Goal: Register for event/course

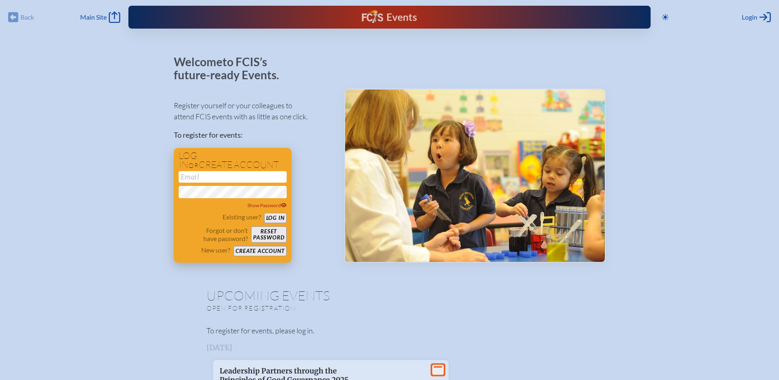
type input "[EMAIL_ADDRESS][DOMAIN_NAME]"
click at [283, 215] on button "Log in" at bounding box center [275, 218] width 22 height 10
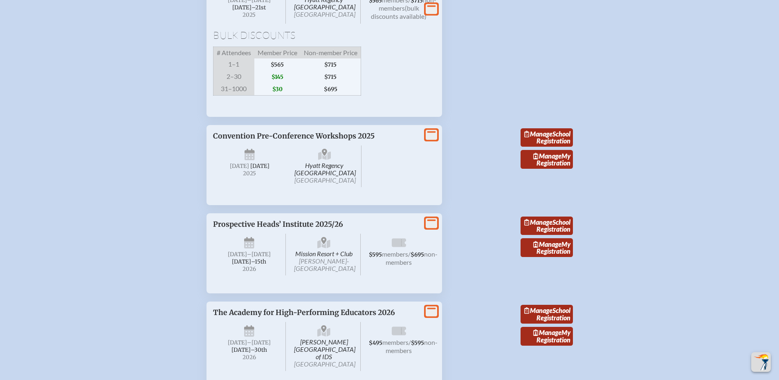
scroll to position [1063, 0]
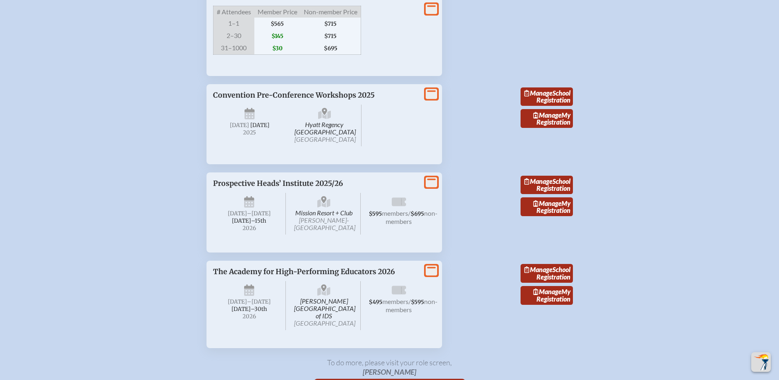
click at [404, 235] on span "$595 members / $695 non-members" at bounding box center [398, 214] width 73 height 42
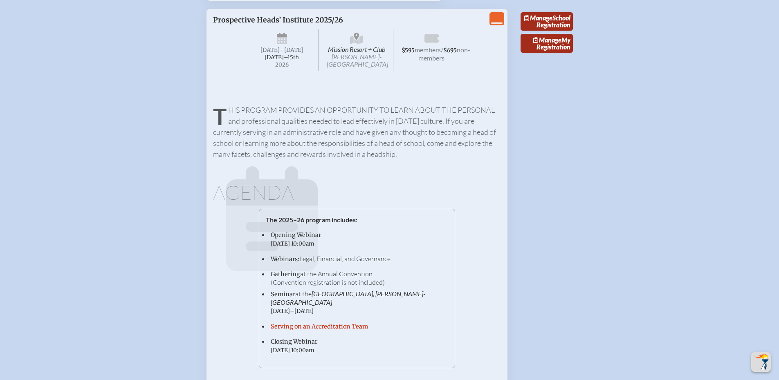
scroll to position [1186, 0]
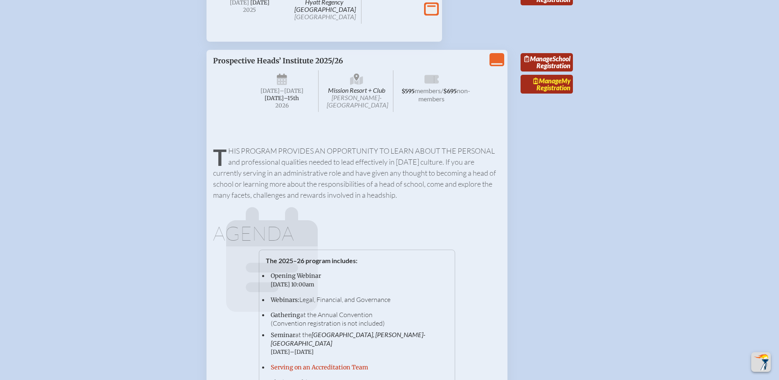
click at [550, 94] on link "Manage My Registration" at bounding box center [547, 84] width 52 height 19
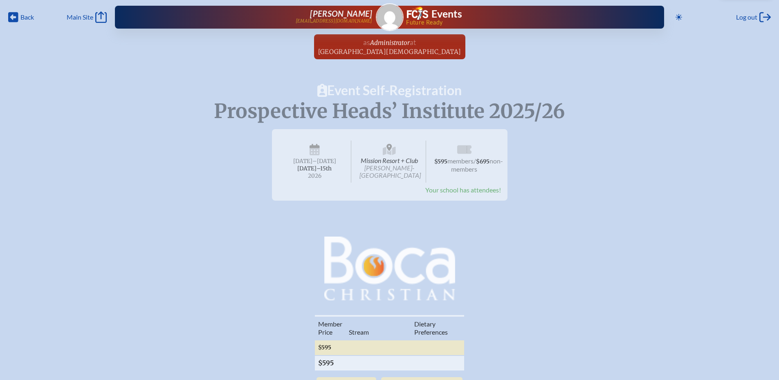
scroll to position [82, 0]
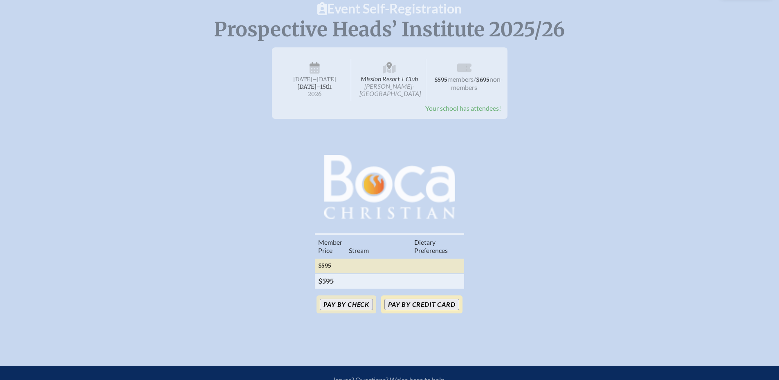
click at [442, 310] on button "Pay by Credit Card" at bounding box center [421, 304] width 74 height 11
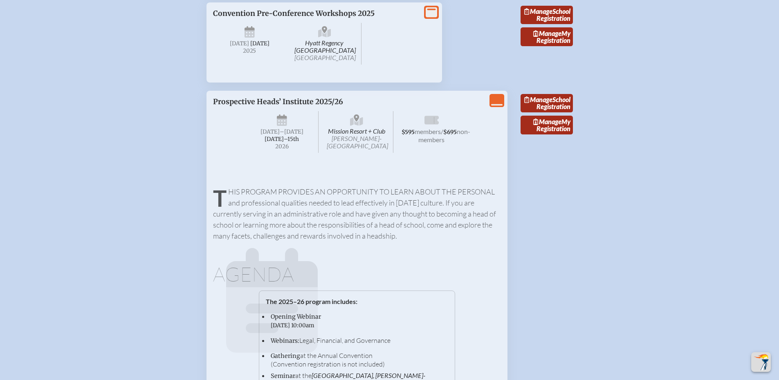
scroll to position [1186, 0]
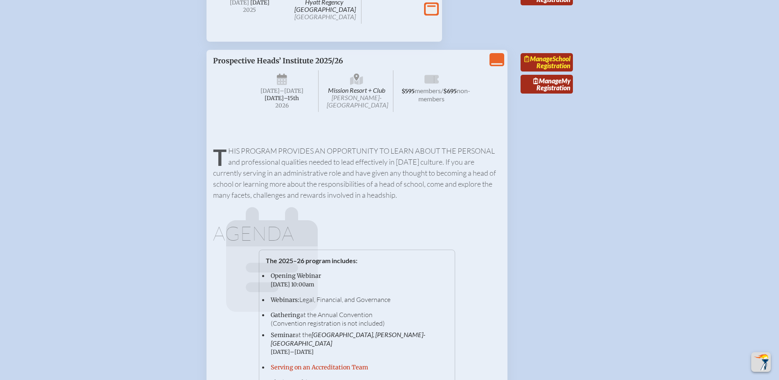
click at [555, 72] on link "Manage School Registration" at bounding box center [547, 62] width 52 height 19
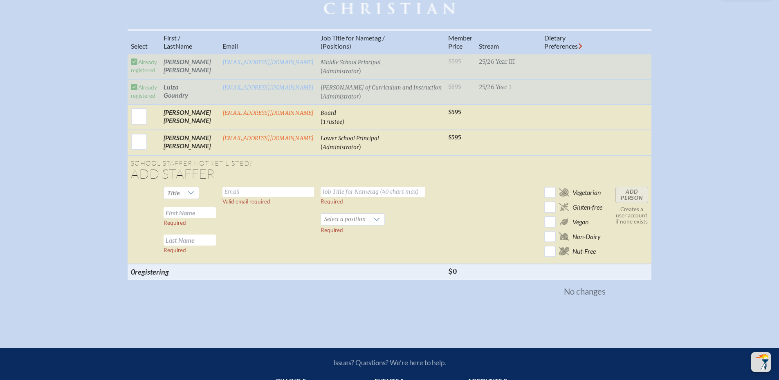
scroll to position [245, 0]
